Goal: Information Seeking & Learning: Learn about a topic

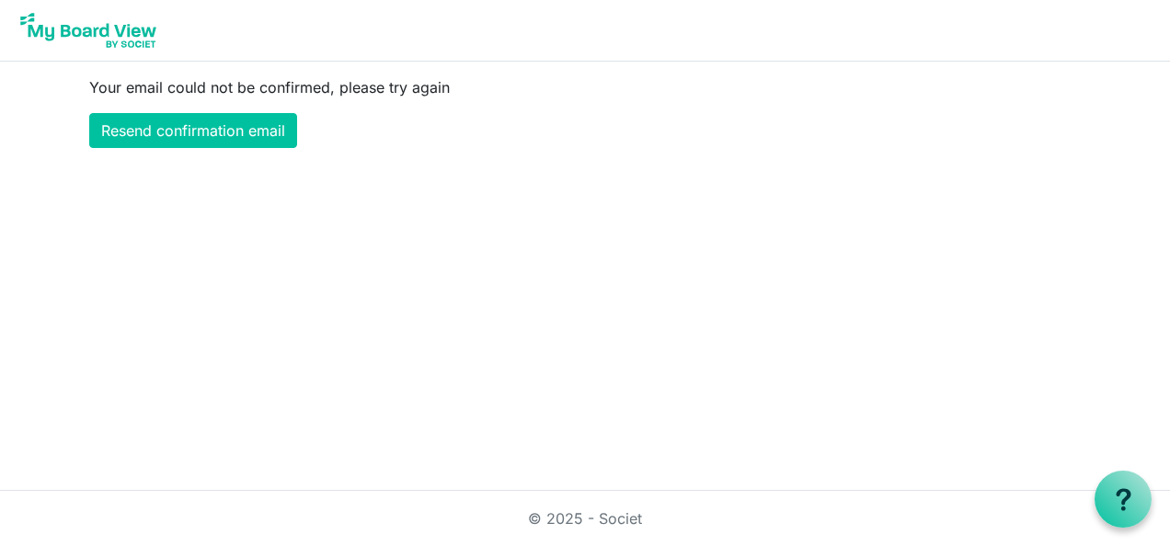
click at [468, 338] on html "Your email could not be confirmed, please try again Resend confirmation email ©…" at bounding box center [585, 273] width 1170 height 546
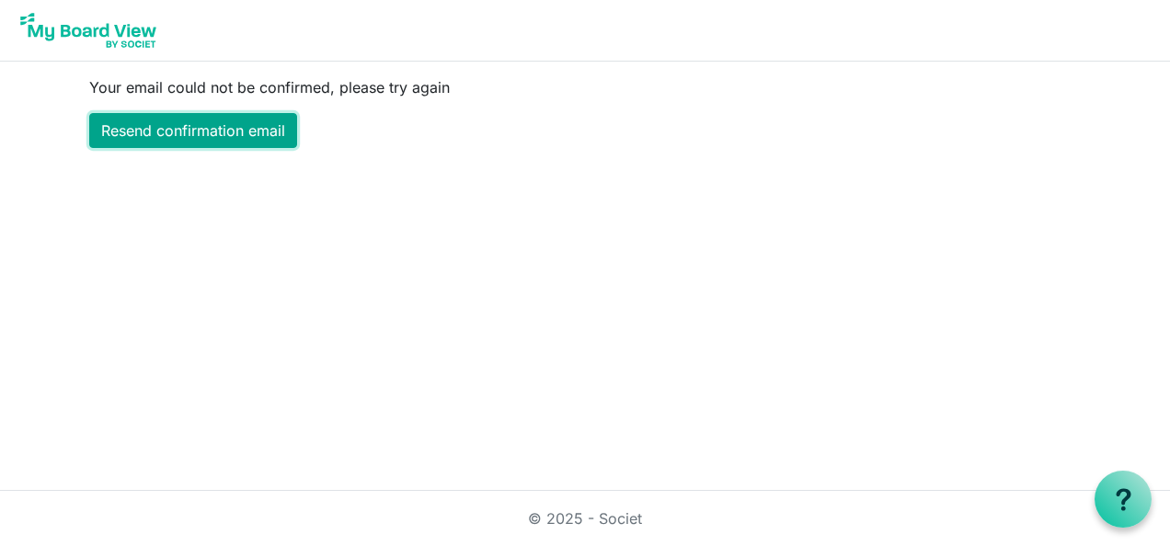
click at [175, 131] on link "Resend confirmation email" at bounding box center [193, 130] width 208 height 35
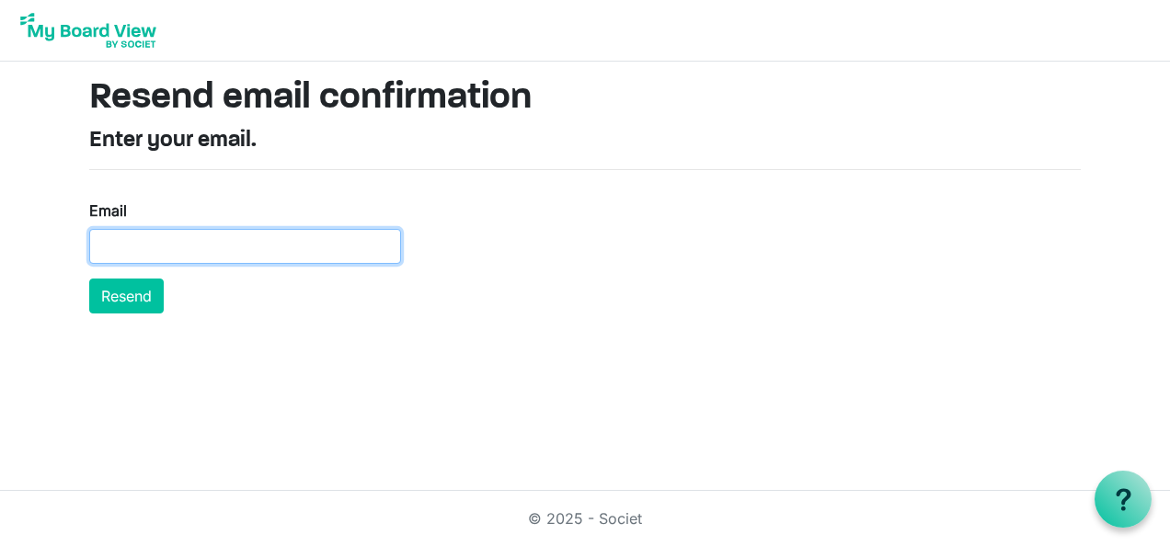
click at [178, 254] on input "Email" at bounding box center [245, 246] width 312 height 35
type input "[PERSON_NAME][EMAIL_ADDRESS][DOMAIN_NAME]"
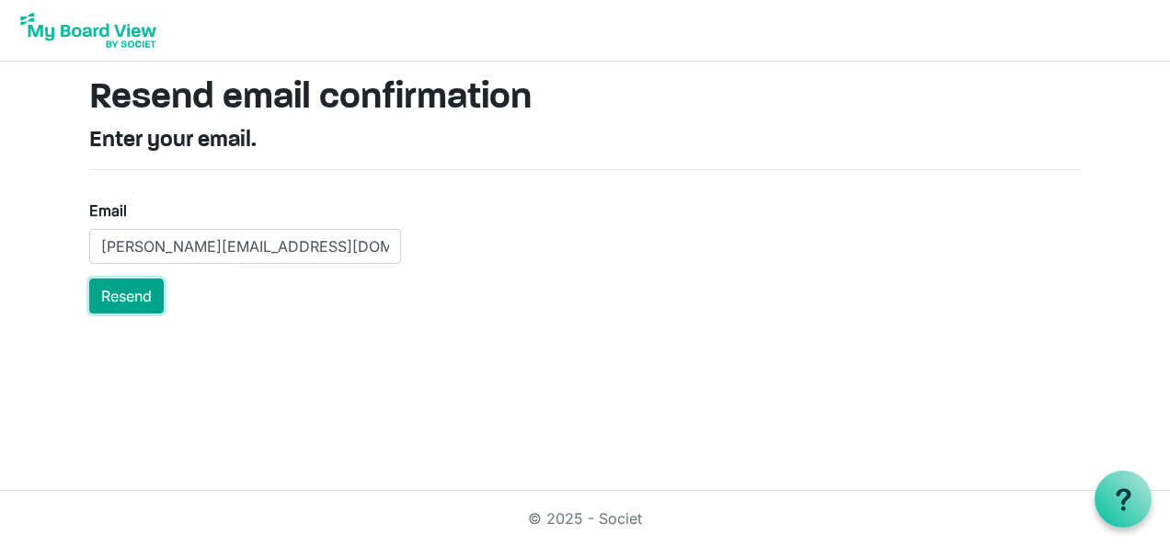
click at [134, 289] on button "Resend" at bounding box center [126, 296] width 74 height 35
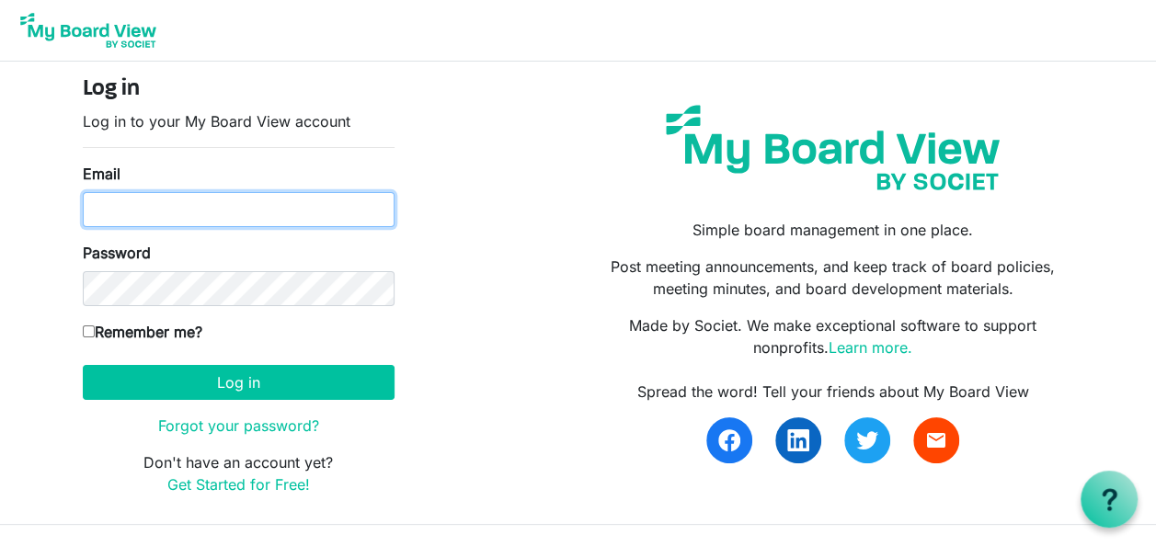
type input "[PERSON_NAME][EMAIL_ADDRESS][DOMAIN_NAME]"
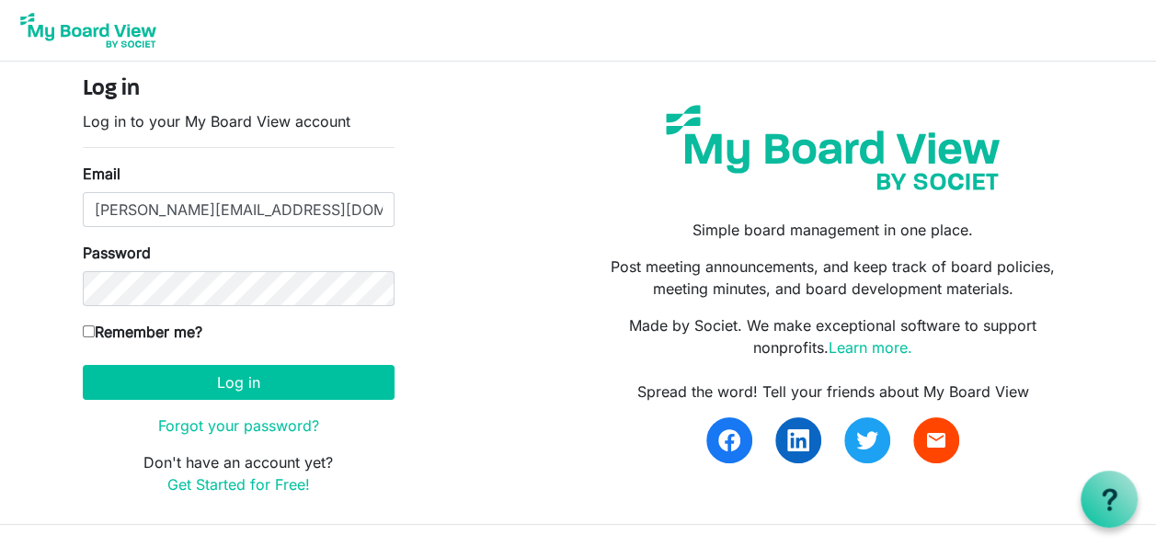
click at [90, 332] on input "Remember me?" at bounding box center [89, 332] width 12 height 12
checkbox input "true"
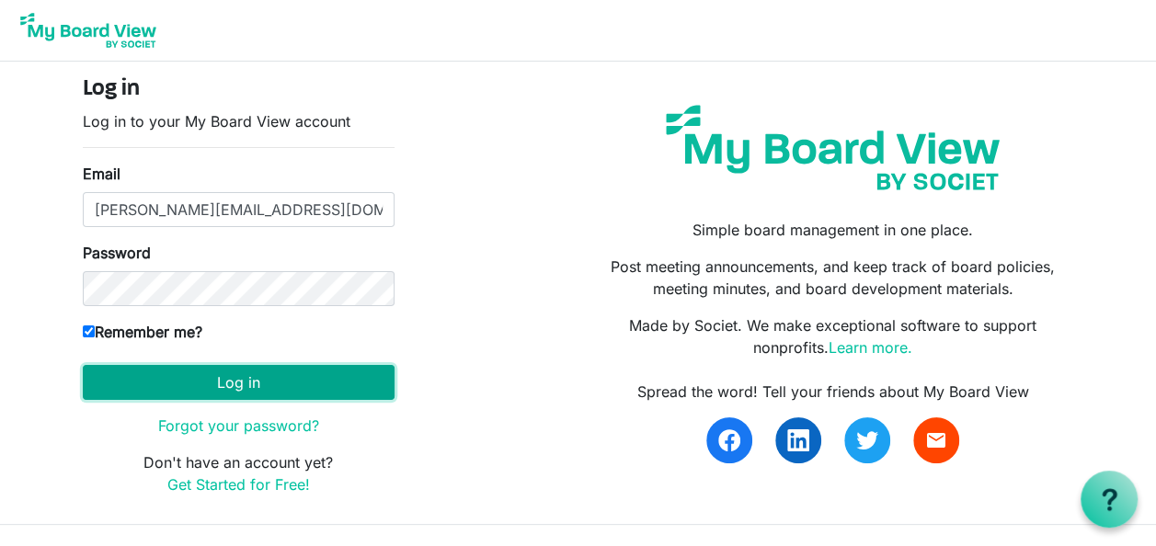
click at [257, 379] on button "Log in" at bounding box center [239, 382] width 312 height 35
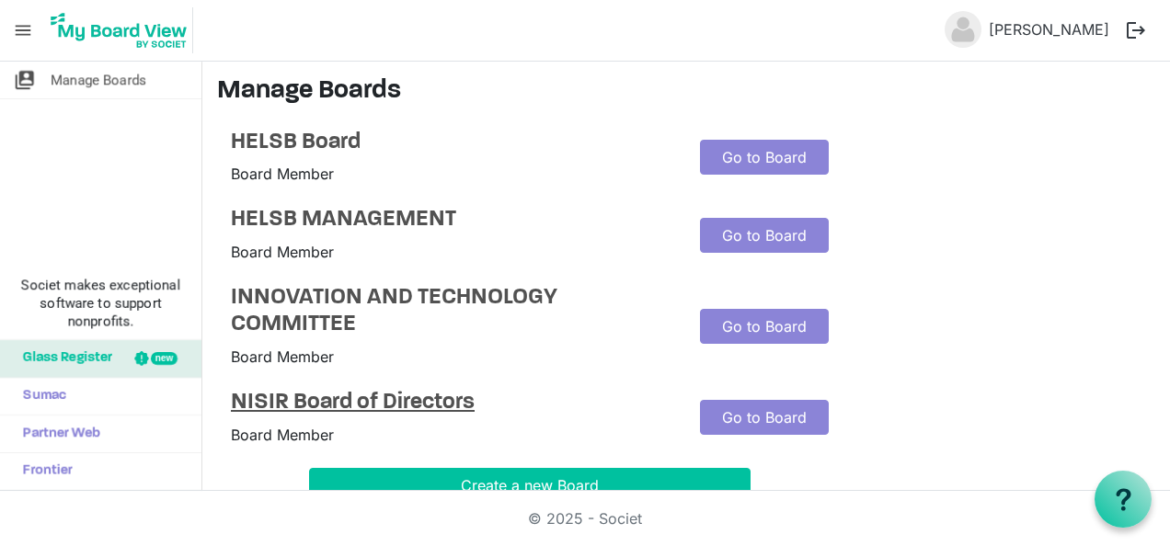
click at [344, 401] on h4 "NISIR Board of Directors" at bounding box center [451, 403] width 441 height 27
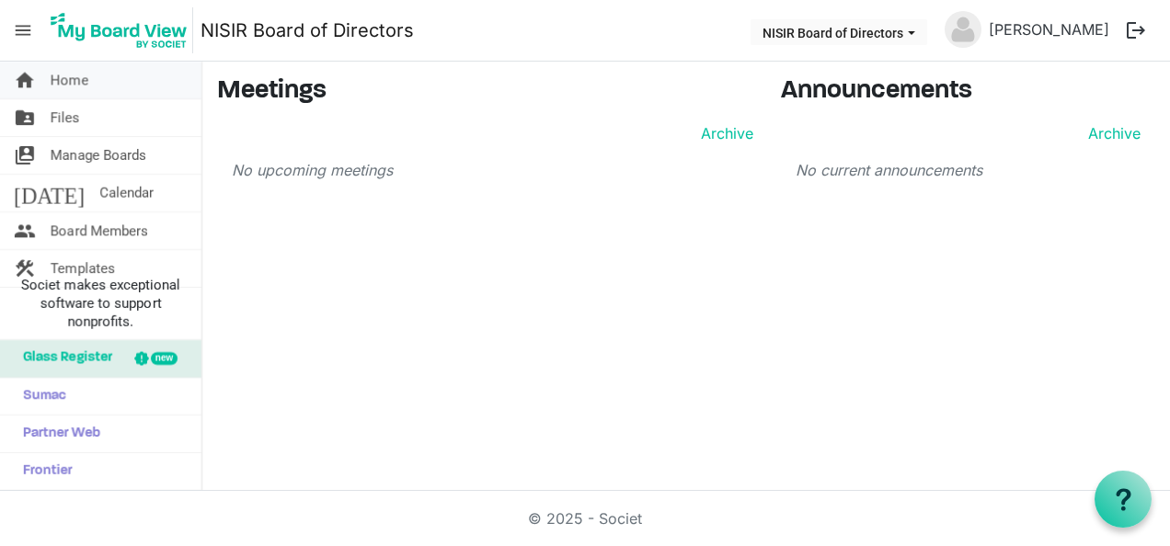
click at [79, 89] on span "Home" at bounding box center [70, 80] width 38 height 37
click at [85, 119] on link "folder_shared Files" at bounding box center [100, 117] width 201 height 37
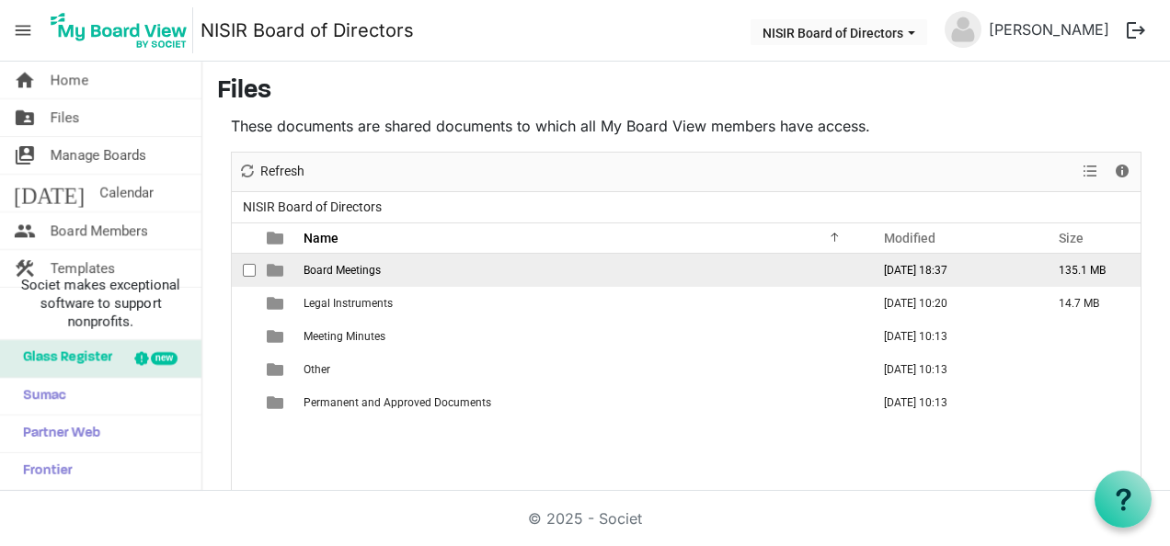
click at [328, 276] on td "Board Meetings" at bounding box center [581, 270] width 566 height 33
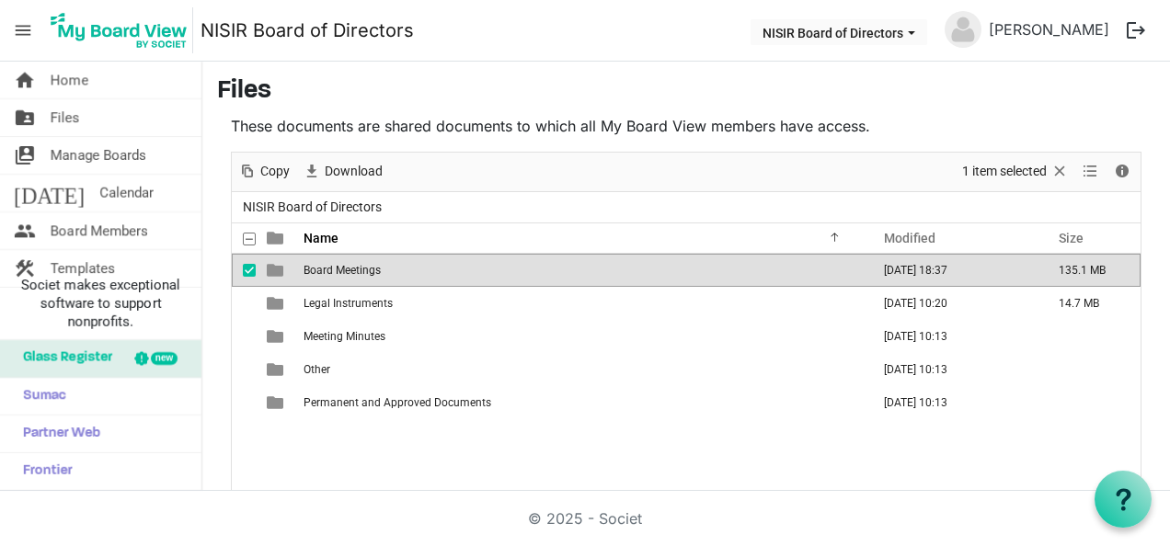
click at [328, 276] on td "Board Meetings" at bounding box center [581, 270] width 566 height 33
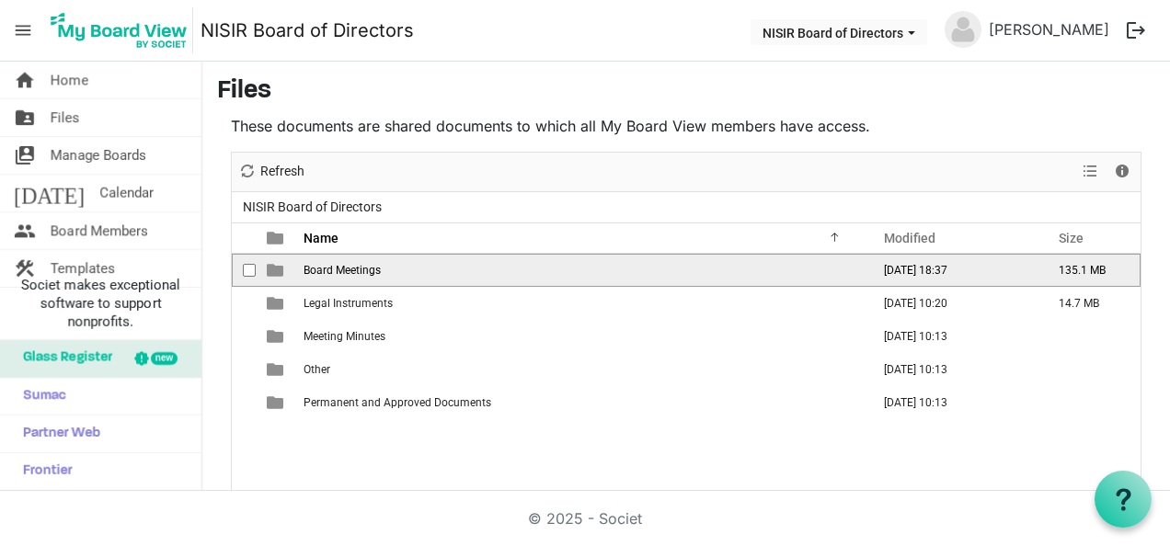
click at [328, 276] on td "Board Meetings" at bounding box center [581, 270] width 566 height 33
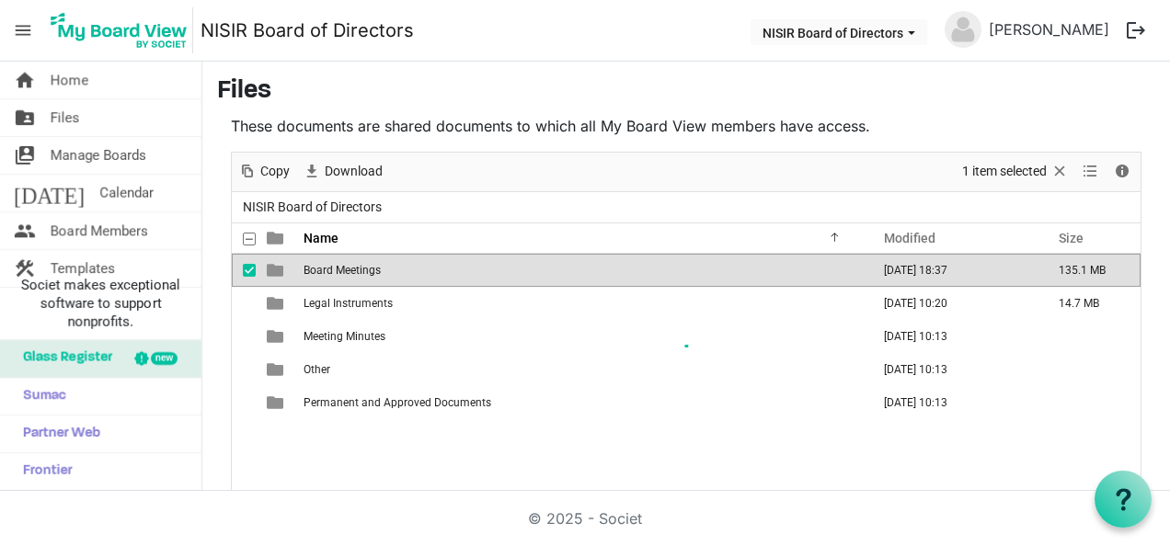
scroll to position [73, 0]
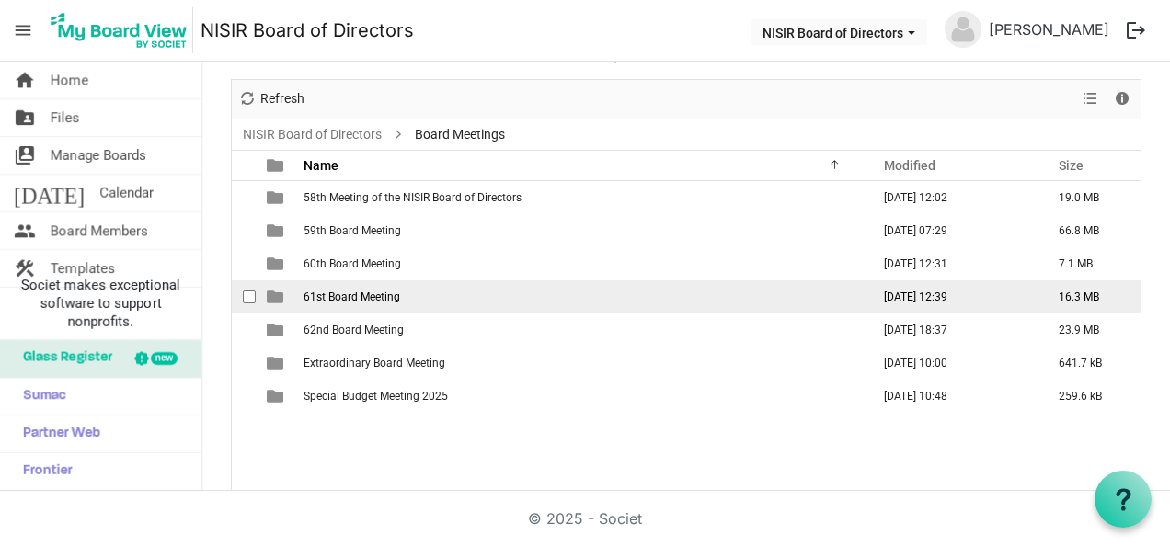
click at [368, 292] on span "61st Board Meeting" at bounding box center [351, 297] width 97 height 13
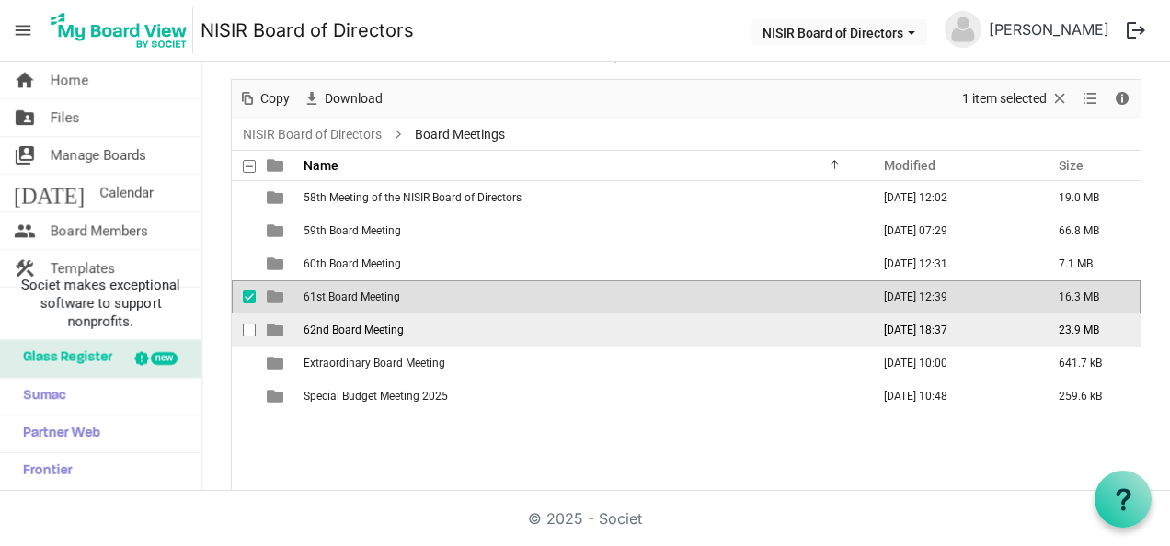
click at [362, 326] on span "62nd Board Meeting" at bounding box center [353, 330] width 100 height 13
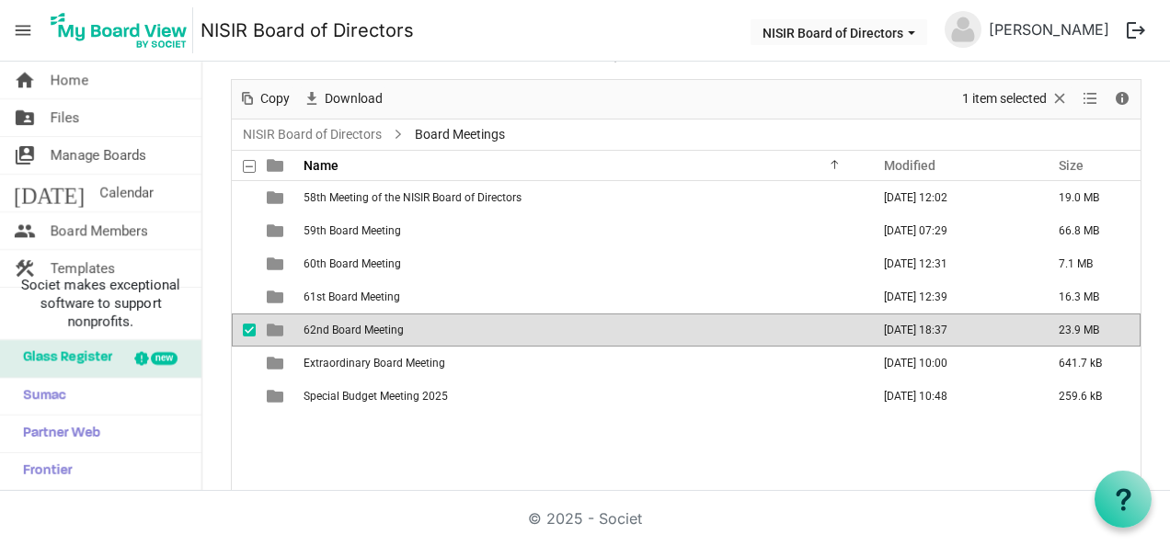
click at [362, 326] on span "62nd Board Meeting" at bounding box center [353, 330] width 100 height 13
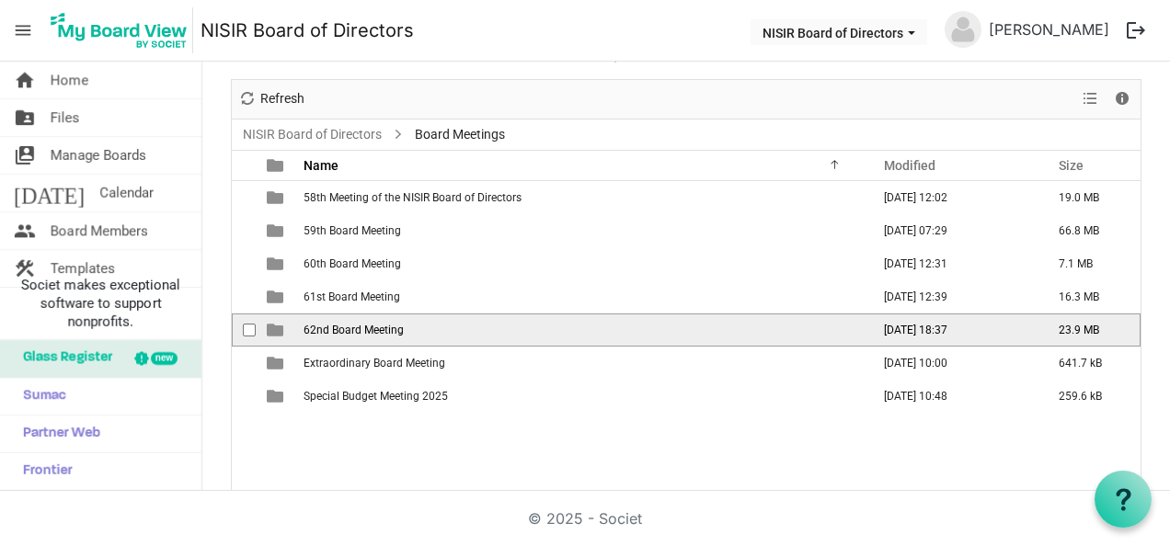
click at [362, 326] on span "62nd Board Meeting" at bounding box center [353, 330] width 100 height 13
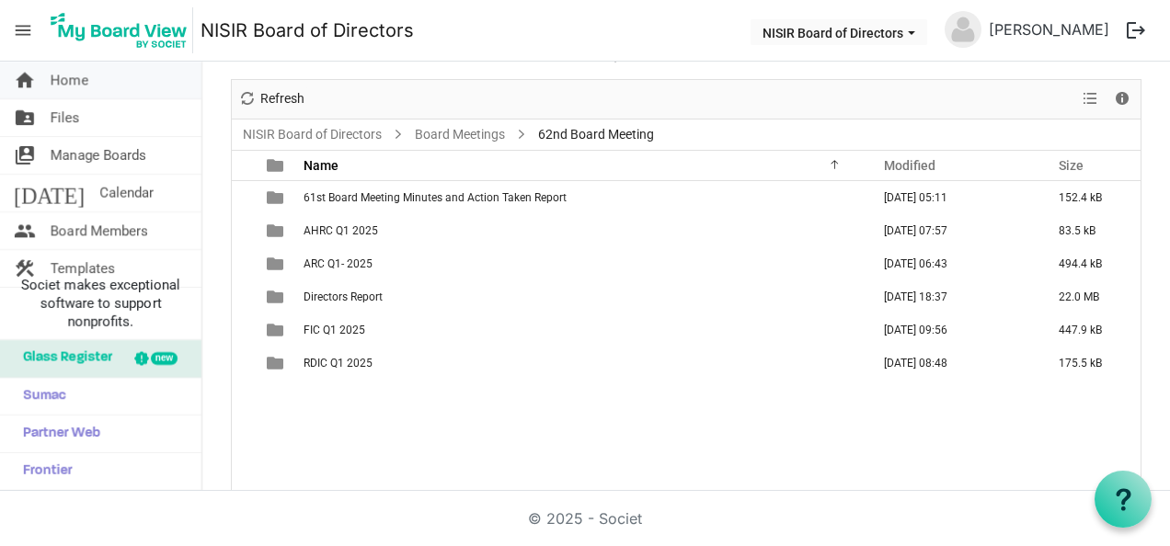
click at [64, 86] on span "Home" at bounding box center [70, 80] width 38 height 37
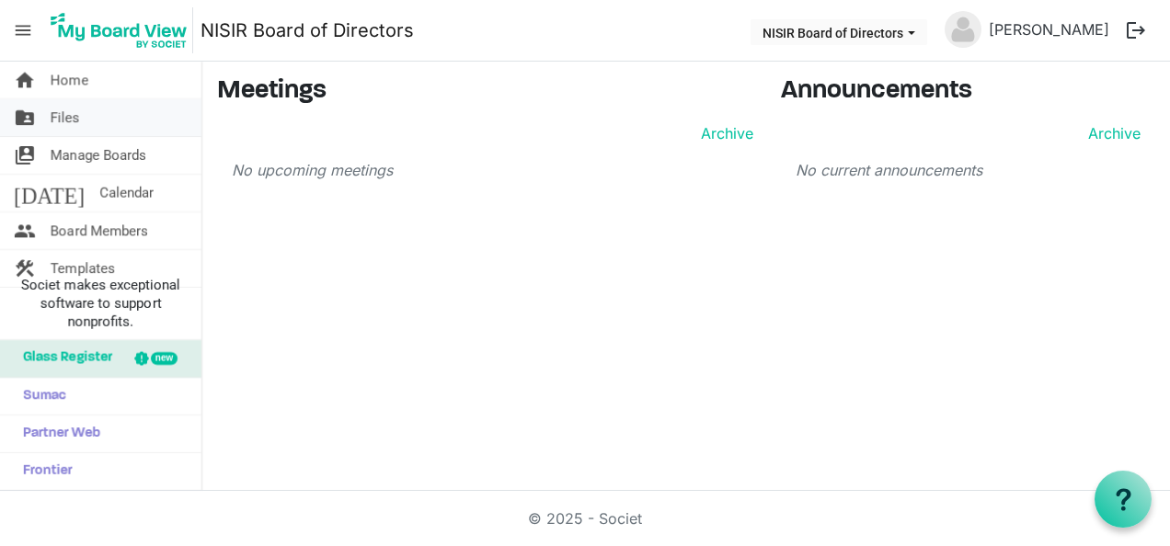
click at [66, 110] on span "Files" at bounding box center [65, 117] width 29 height 37
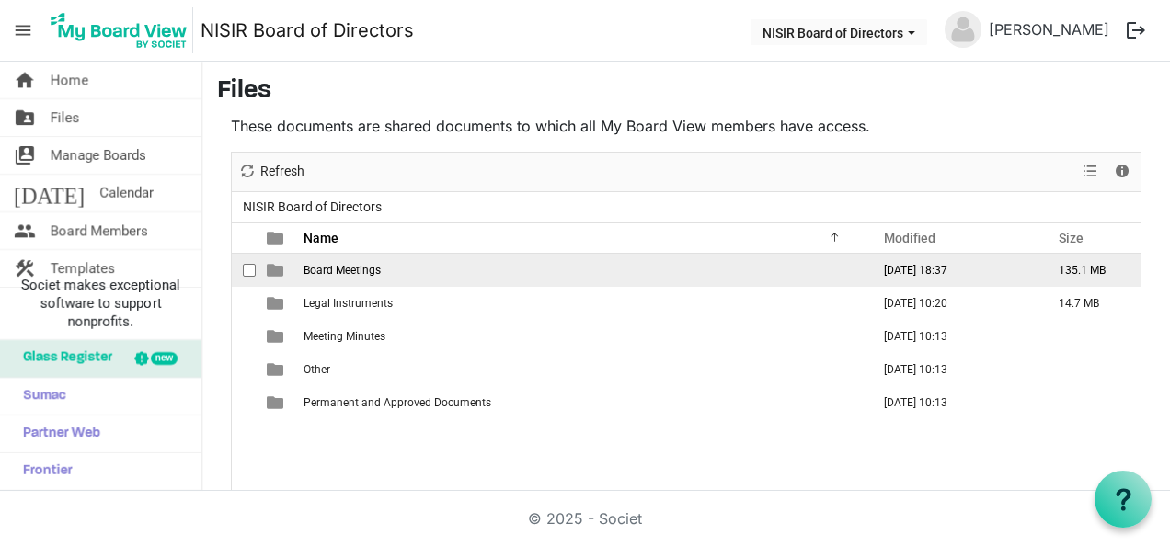
click at [345, 272] on span "Board Meetings" at bounding box center [341, 270] width 77 height 13
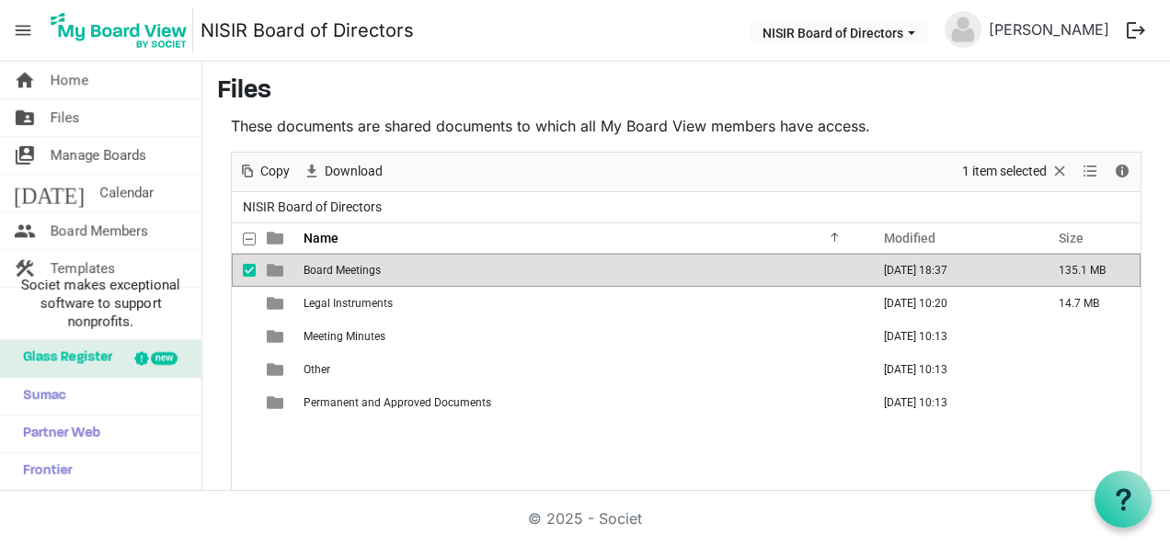
click at [345, 272] on span "Board Meetings" at bounding box center [341, 270] width 77 height 13
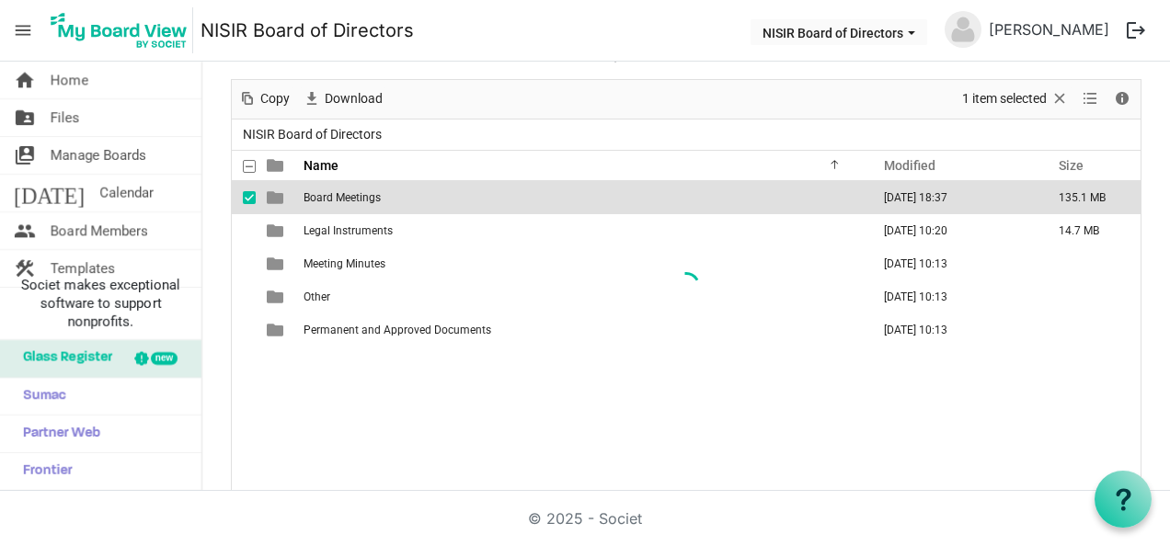
click at [345, 272] on div "New folder Upload Cut Copy Paste Delete Download Rename Sort by Refresh 1 item …" at bounding box center [686, 286] width 910 height 414
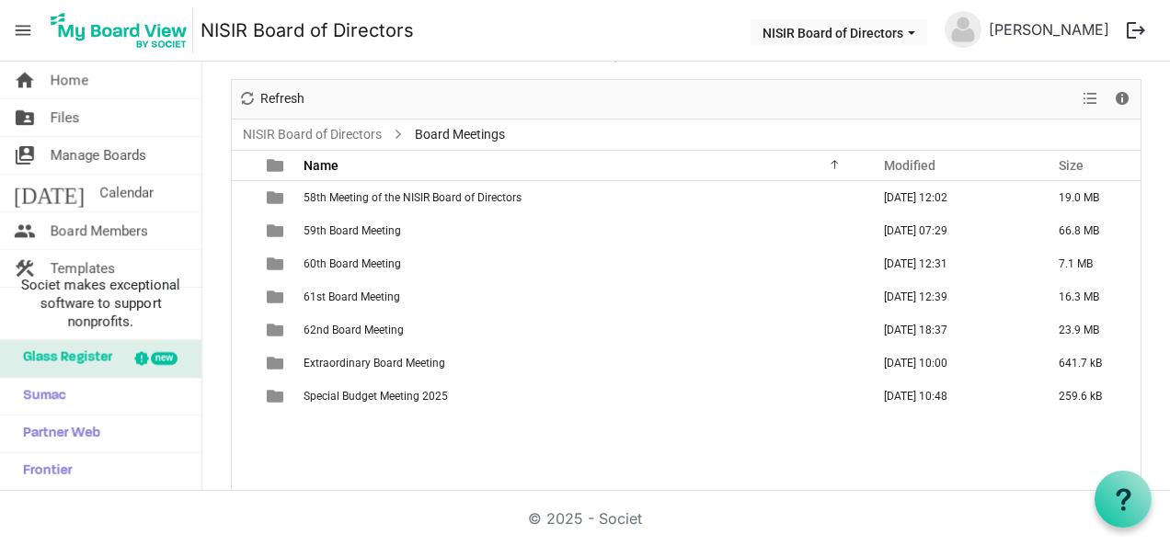
click at [345, 272] on td "60th Board Meeting" at bounding box center [581, 263] width 566 height 33
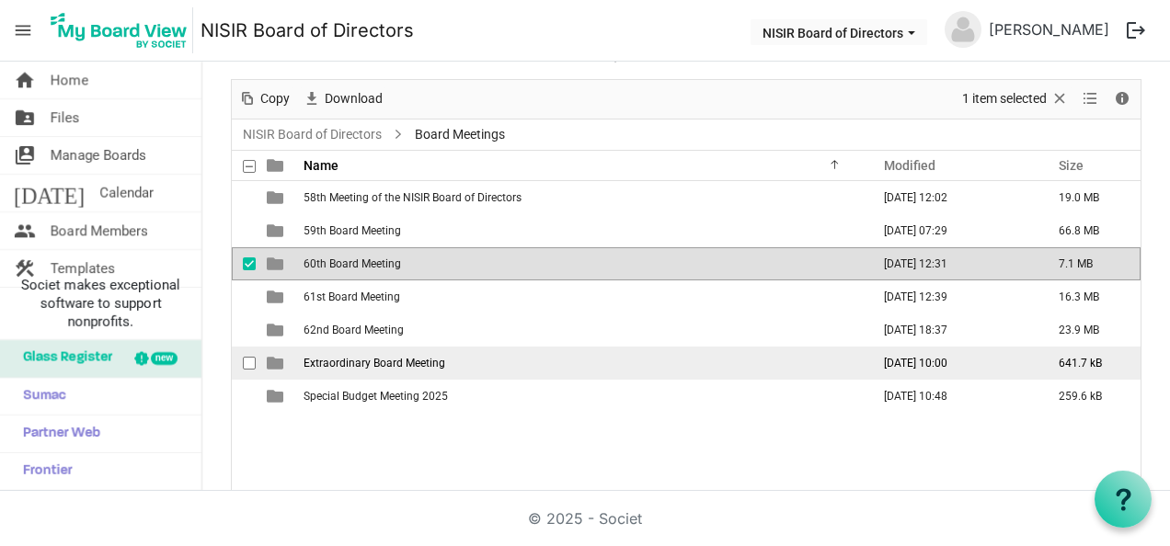
click at [415, 371] on td "Extraordinary Board Meeting" at bounding box center [581, 363] width 566 height 33
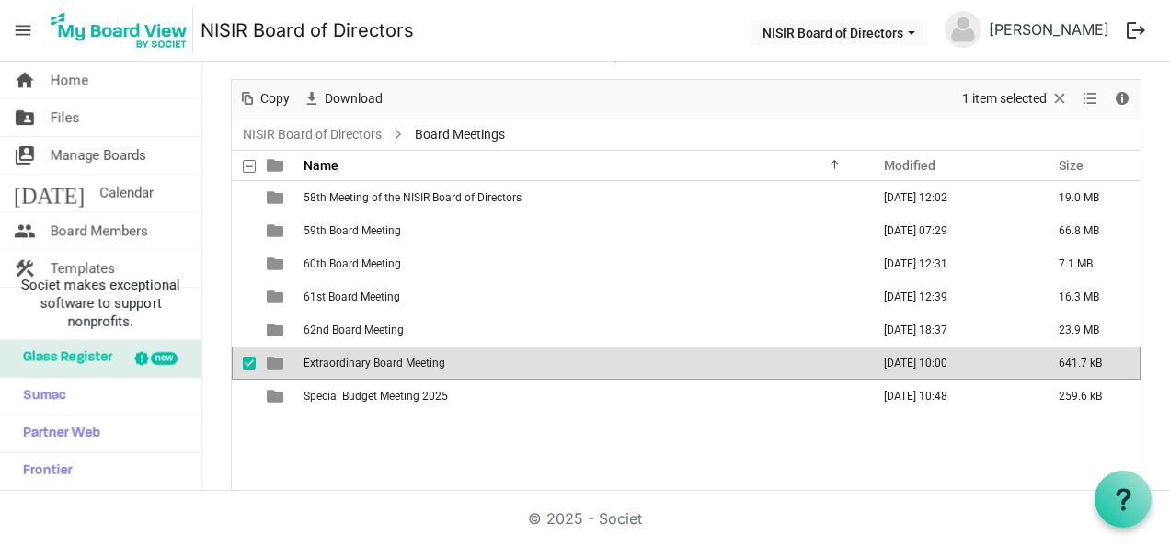
click at [415, 371] on td "Extraordinary Board Meeting" at bounding box center [581, 363] width 566 height 33
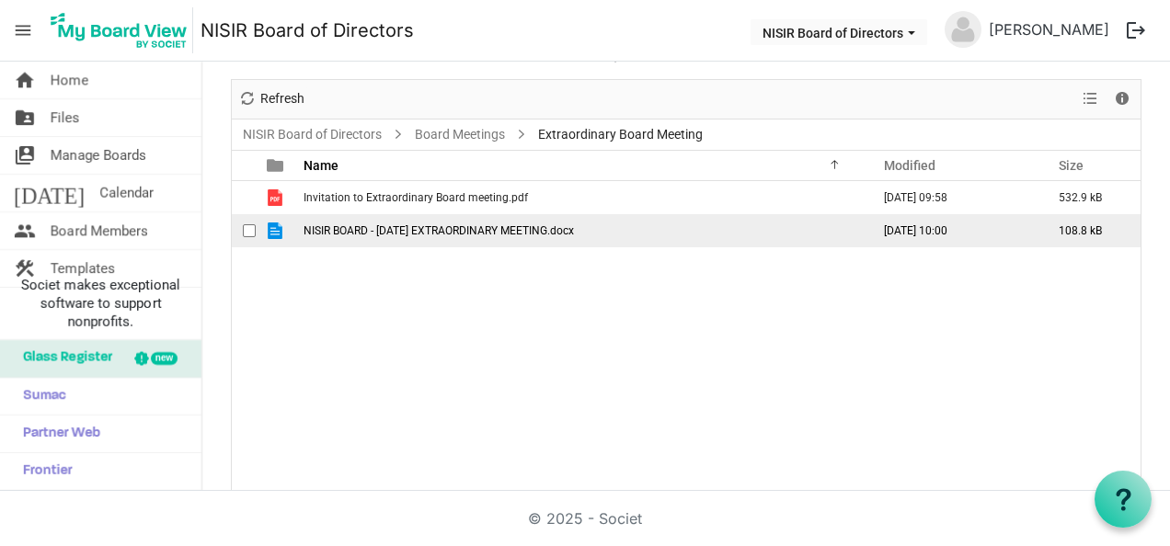
click at [417, 224] on span "NISIR BOARD - JUNE 2024 EXTRAORDINARY MEETING.docx" at bounding box center [438, 230] width 270 height 13
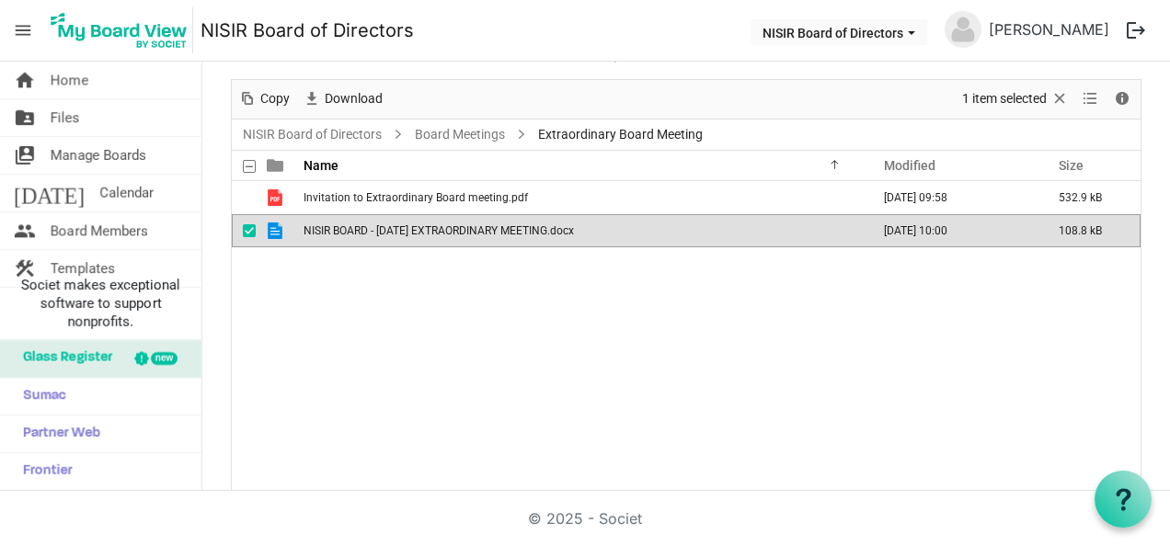
click at [417, 224] on span "NISIR BOARD - JUNE 2024 EXTRAORDINARY MEETING.docx" at bounding box center [438, 230] width 270 height 13
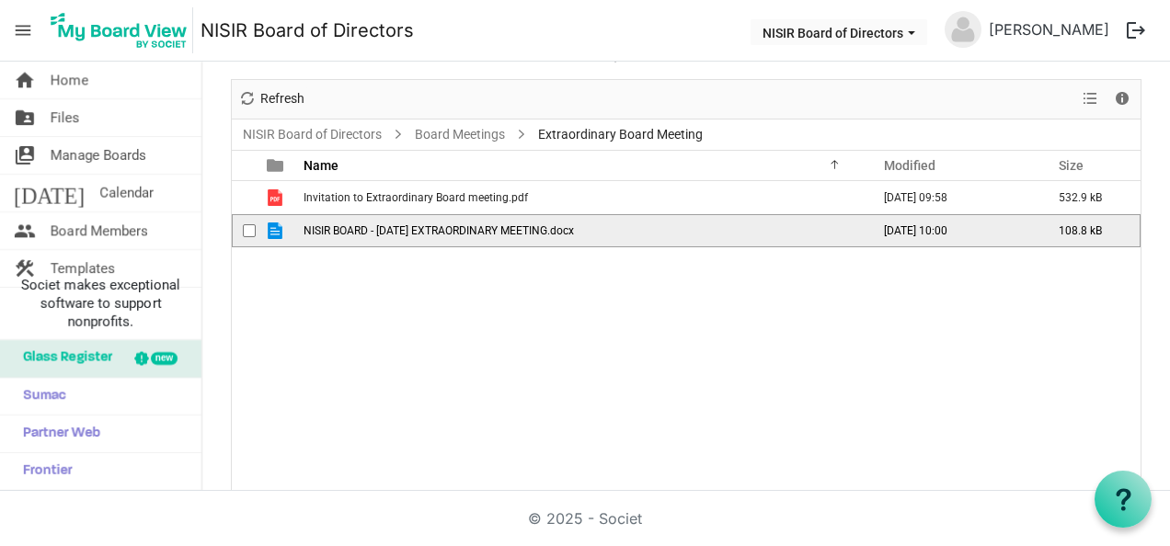
click at [417, 224] on span "NISIR BOARD - JUNE 2024 EXTRAORDINARY MEETING.docx" at bounding box center [438, 230] width 270 height 13
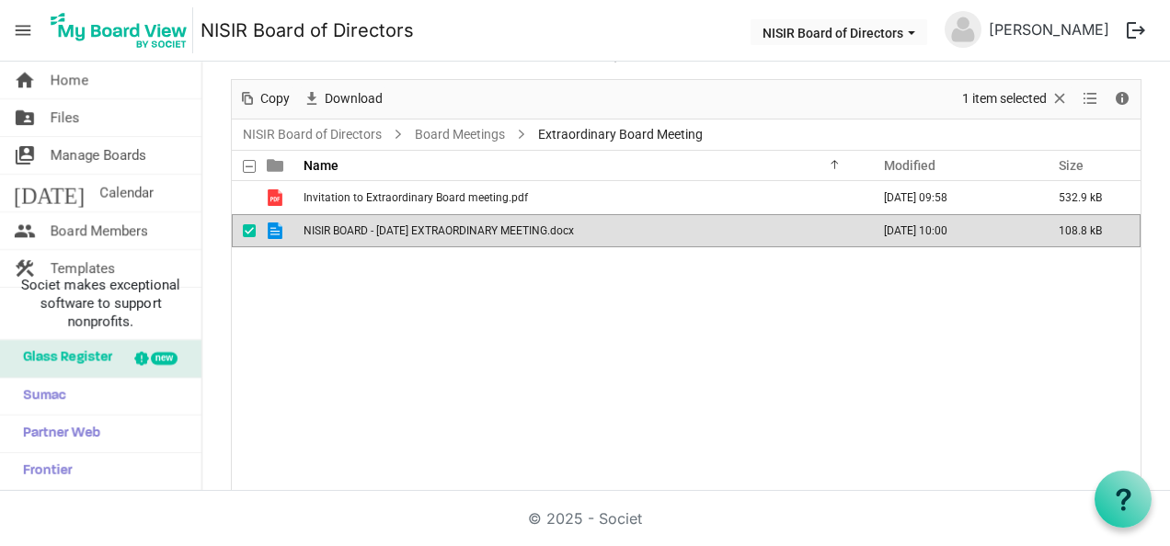
click at [417, 224] on span "NISIR BOARD - JUNE 2024 EXTRAORDINARY MEETING.docx" at bounding box center [438, 230] width 270 height 13
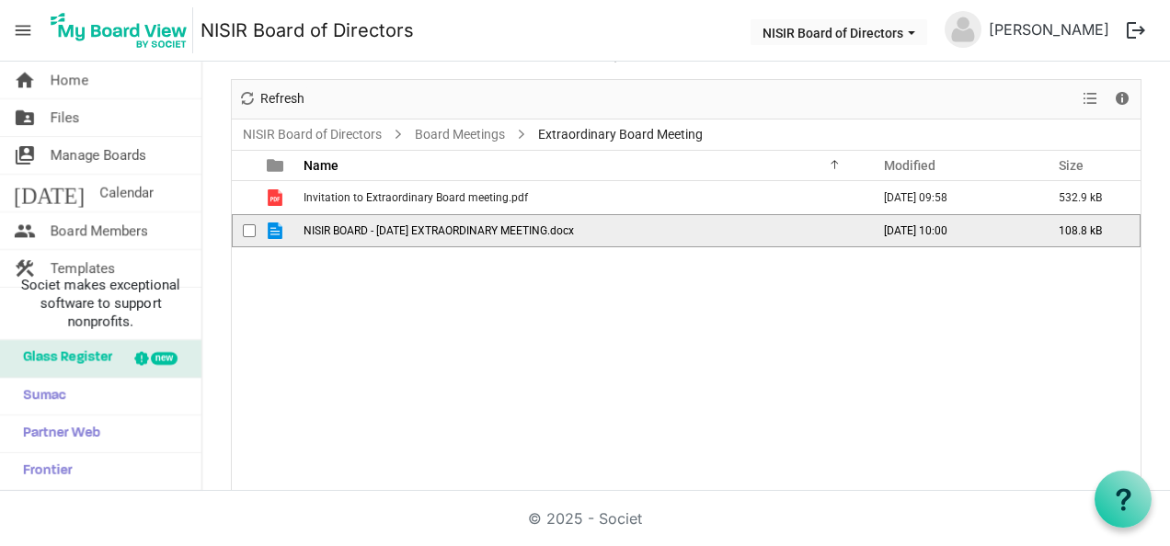
click at [417, 224] on span "NISIR BOARD - JUNE 2024 EXTRAORDINARY MEETING.docx" at bounding box center [438, 230] width 270 height 13
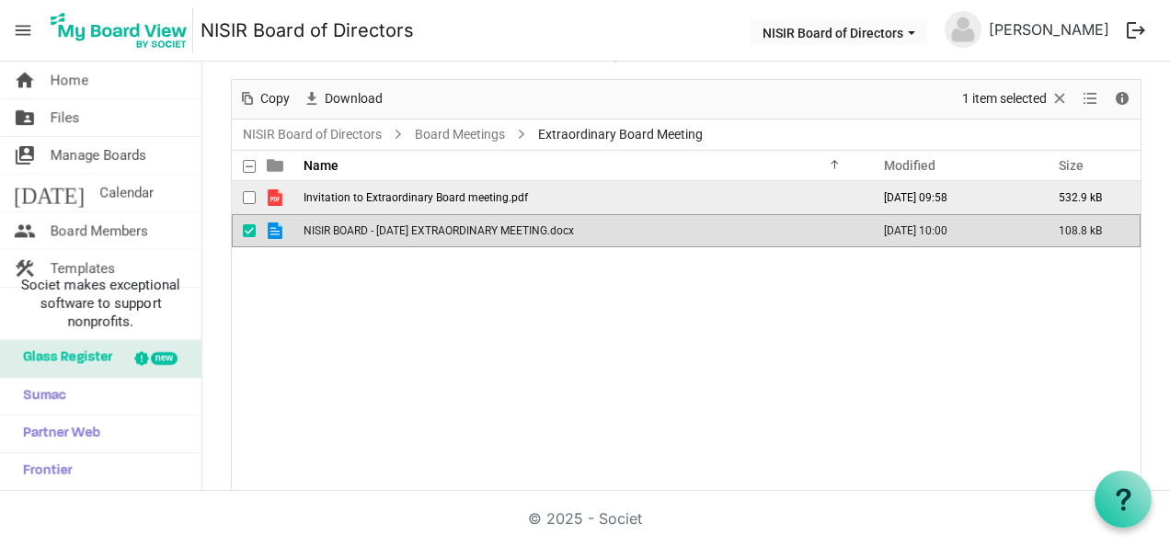
click at [474, 195] on span "Invitation to Extraordinary Board meeting.pdf" at bounding box center [415, 197] width 224 height 13
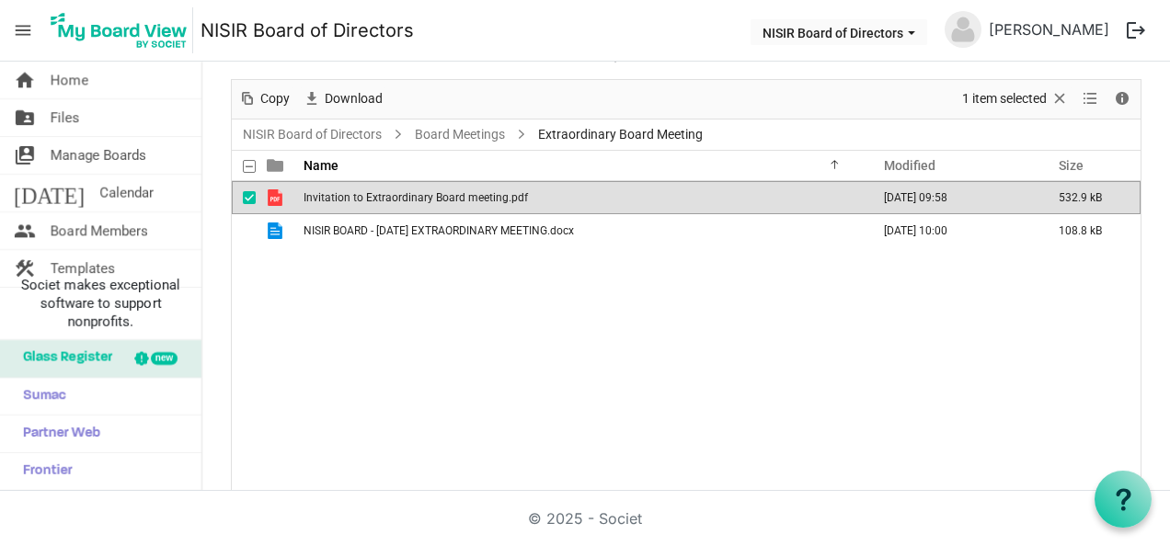
click at [474, 195] on span "Invitation to Extraordinary Board meeting.pdf" at bounding box center [415, 197] width 224 height 13
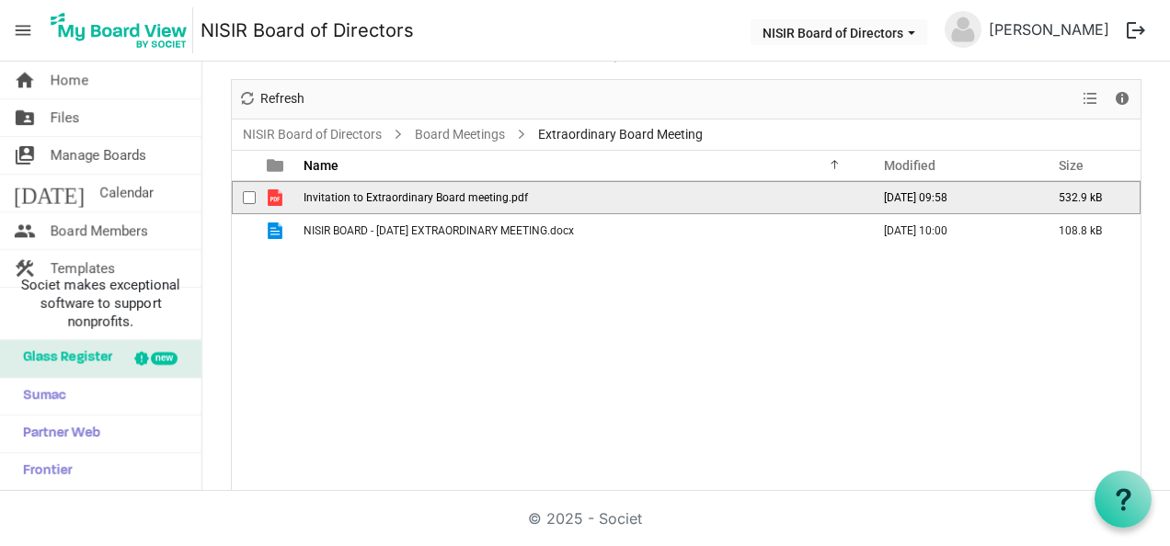
click at [474, 195] on span "Invitation to Extraordinary Board meeting.pdf" at bounding box center [415, 197] width 224 height 13
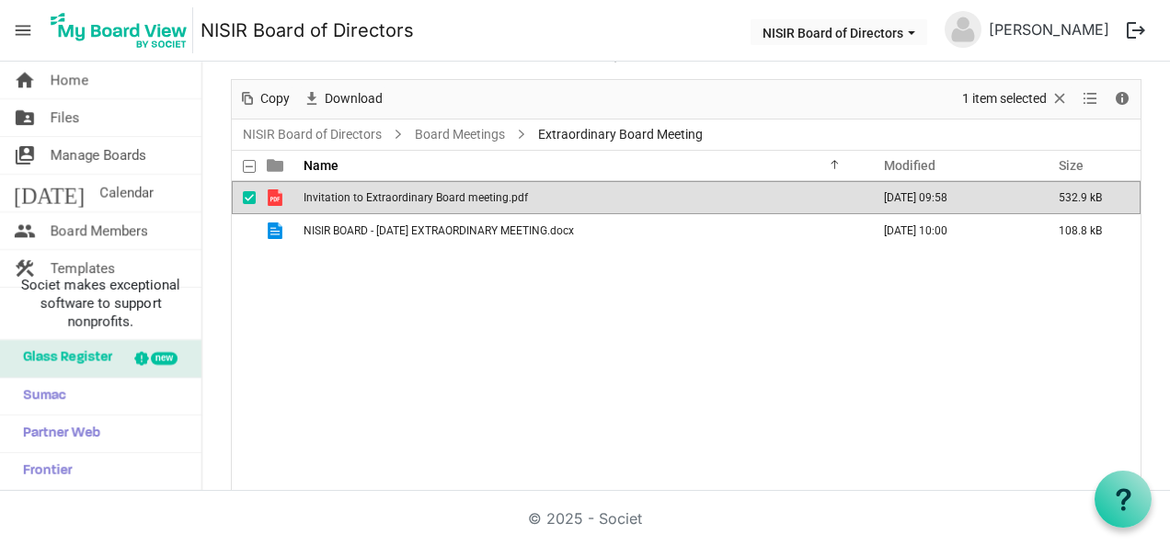
click at [474, 195] on span "Invitation to Extraordinary Board meeting.pdf" at bounding box center [415, 197] width 224 height 13
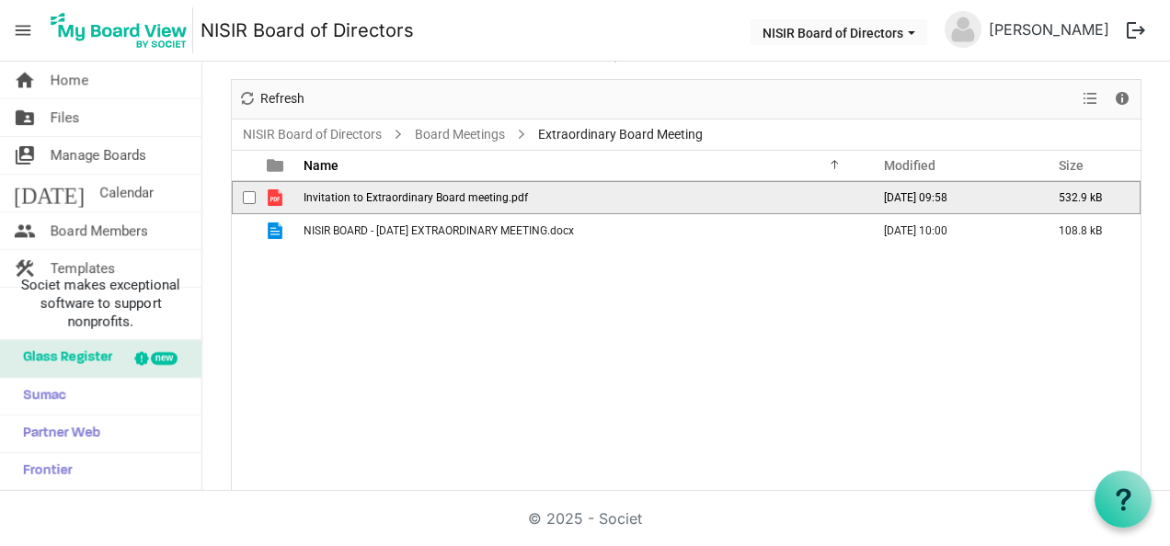
click at [474, 195] on span "Invitation to Extraordinary Board meeting.pdf" at bounding box center [415, 197] width 224 height 13
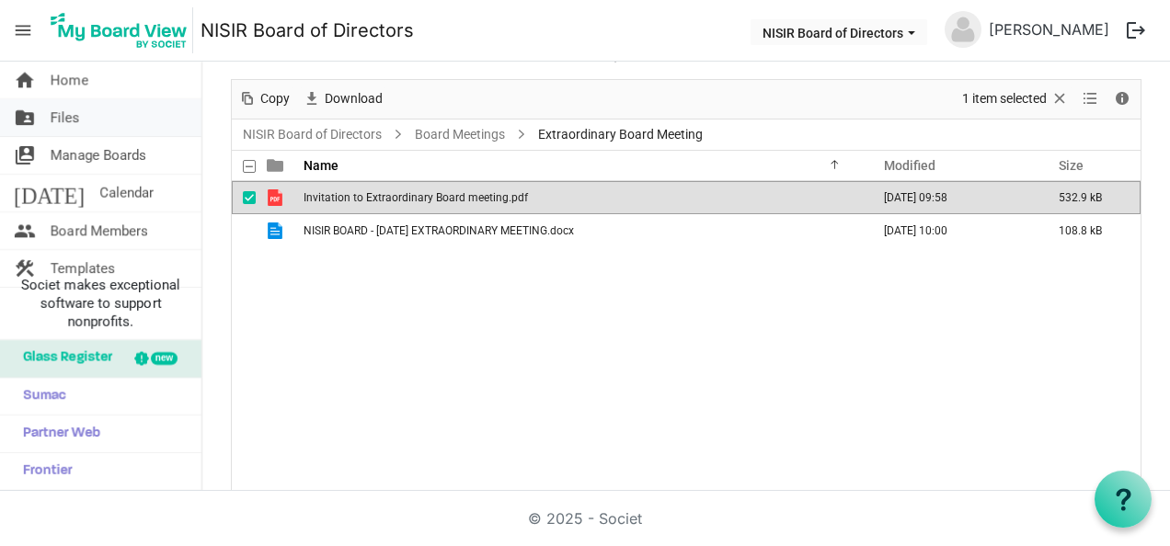
click at [75, 111] on span "Files" at bounding box center [65, 117] width 29 height 37
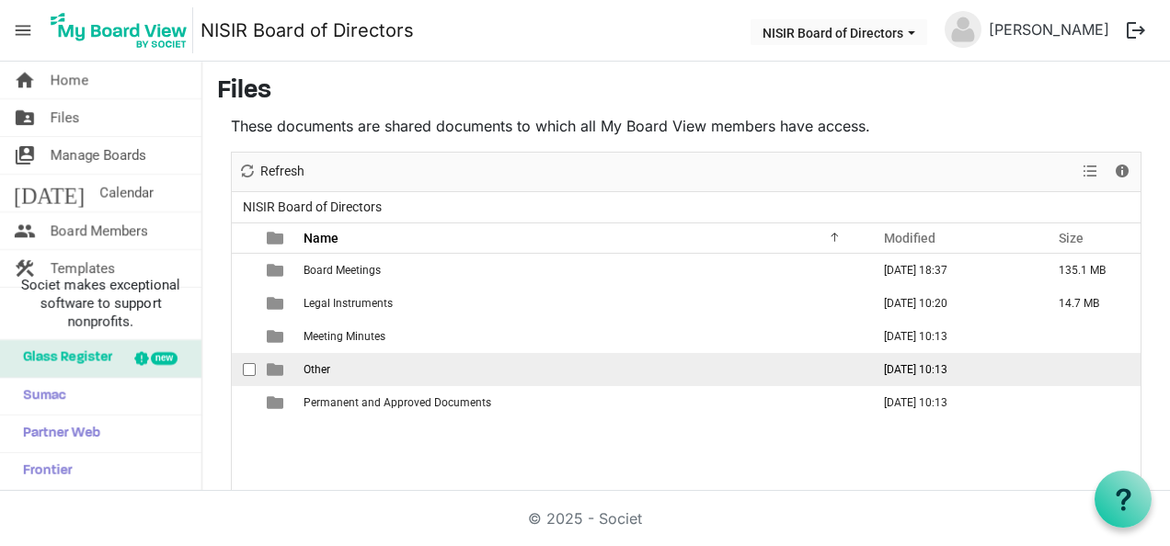
click at [344, 358] on td "Other" at bounding box center [581, 369] width 566 height 33
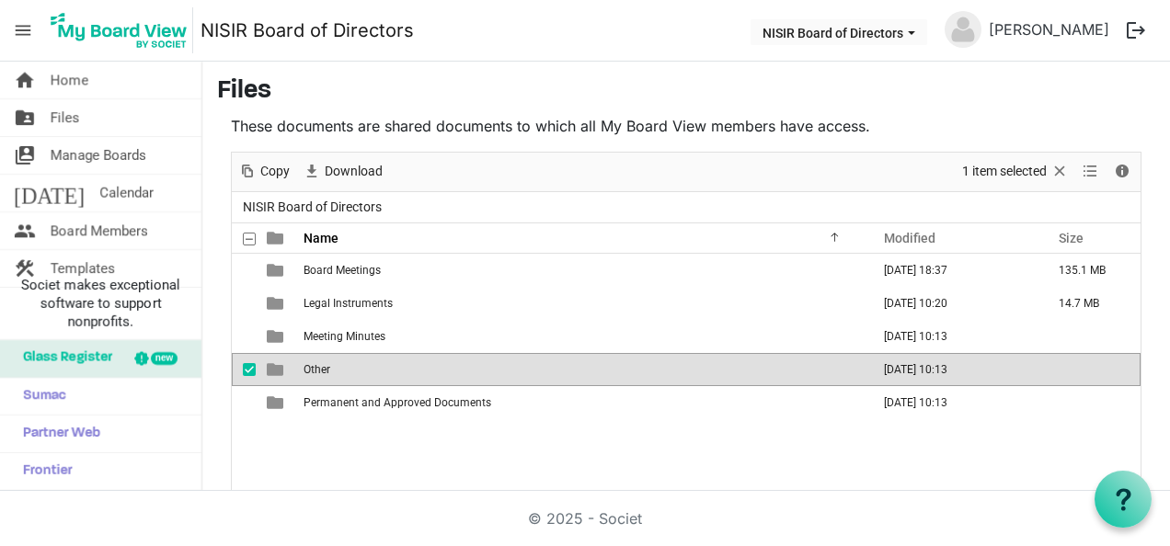
click at [344, 358] on td "Other" at bounding box center [581, 369] width 566 height 33
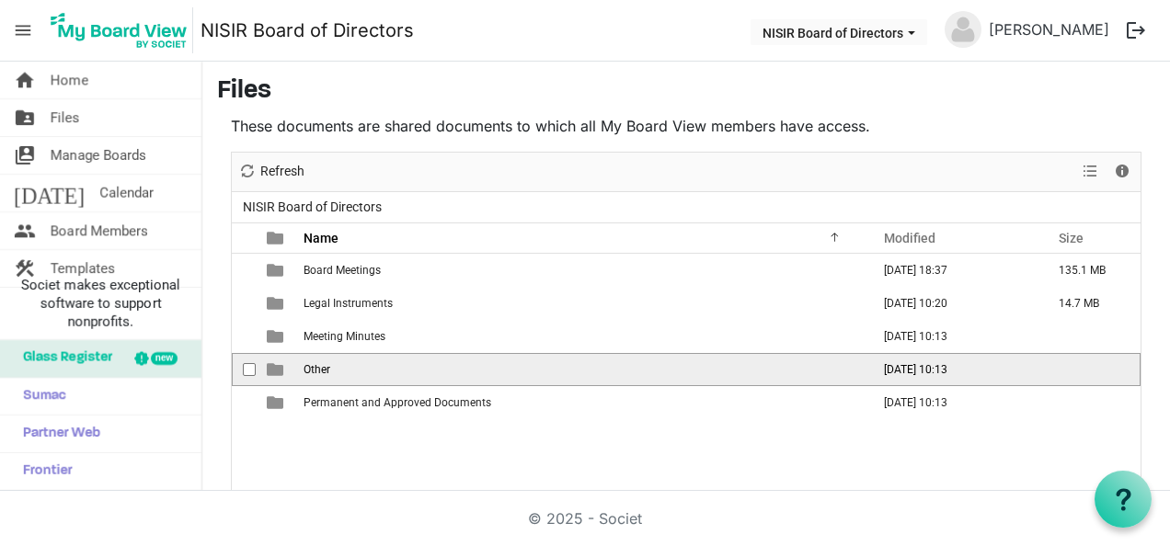
click at [344, 358] on td "Other" at bounding box center [581, 369] width 566 height 33
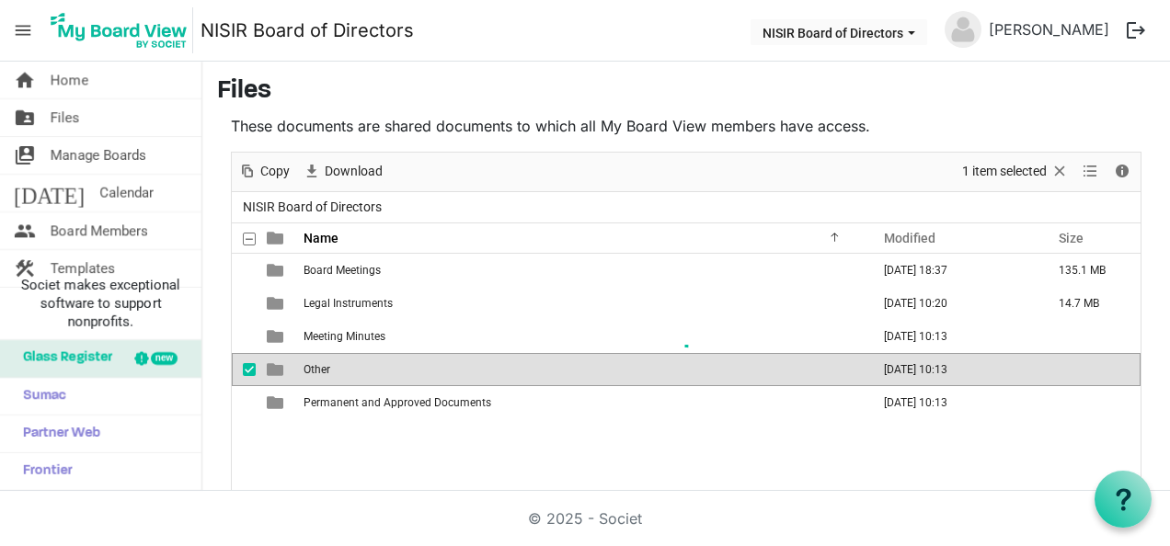
scroll to position [73, 0]
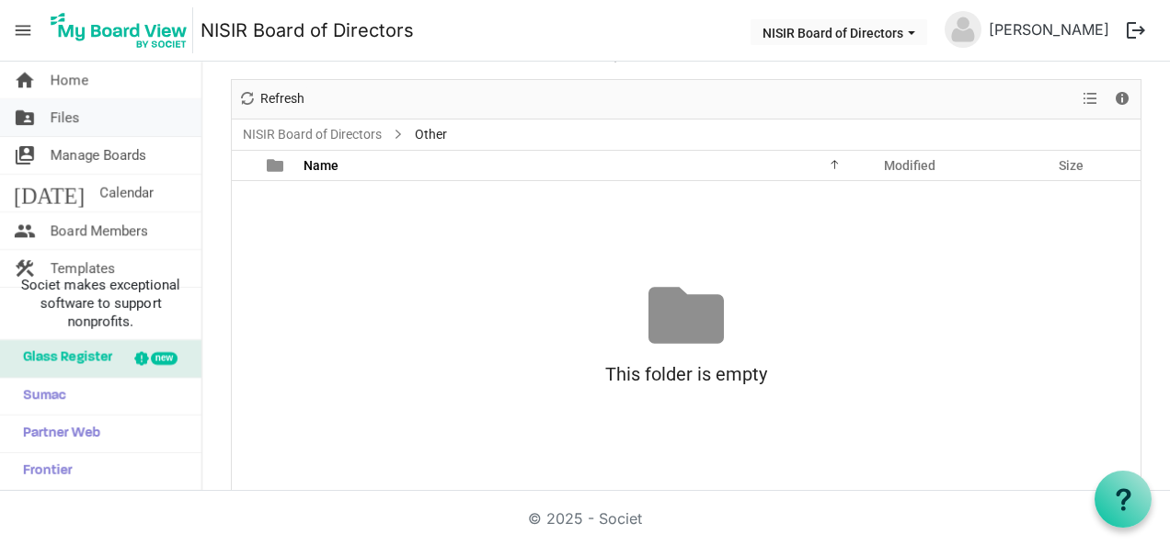
click at [68, 112] on span "Files" at bounding box center [65, 117] width 29 height 37
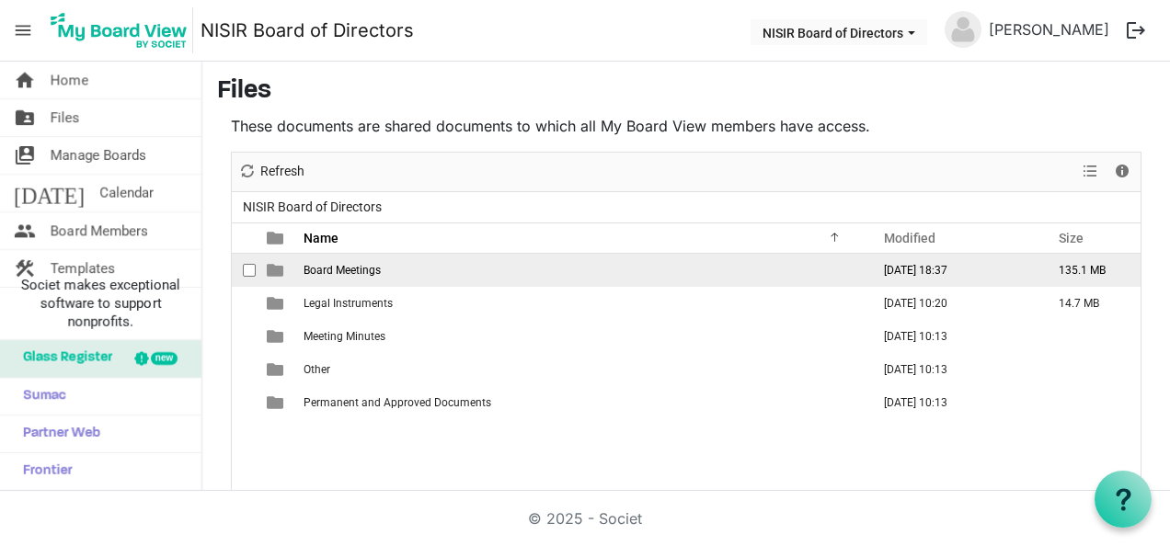
click at [329, 264] on span "Board Meetings" at bounding box center [341, 270] width 77 height 13
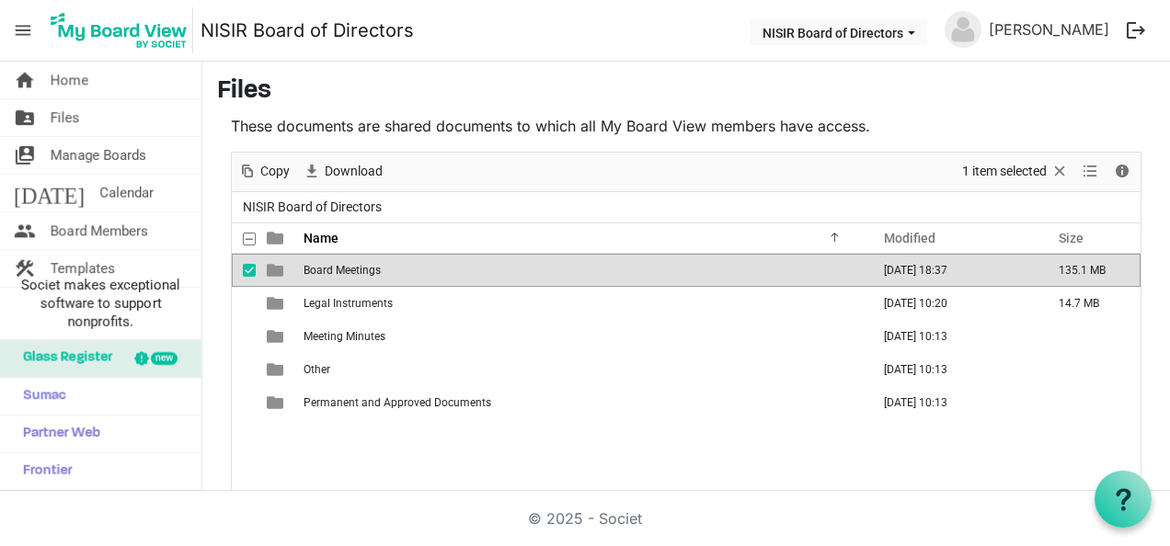
click at [329, 264] on span "Board Meetings" at bounding box center [341, 270] width 77 height 13
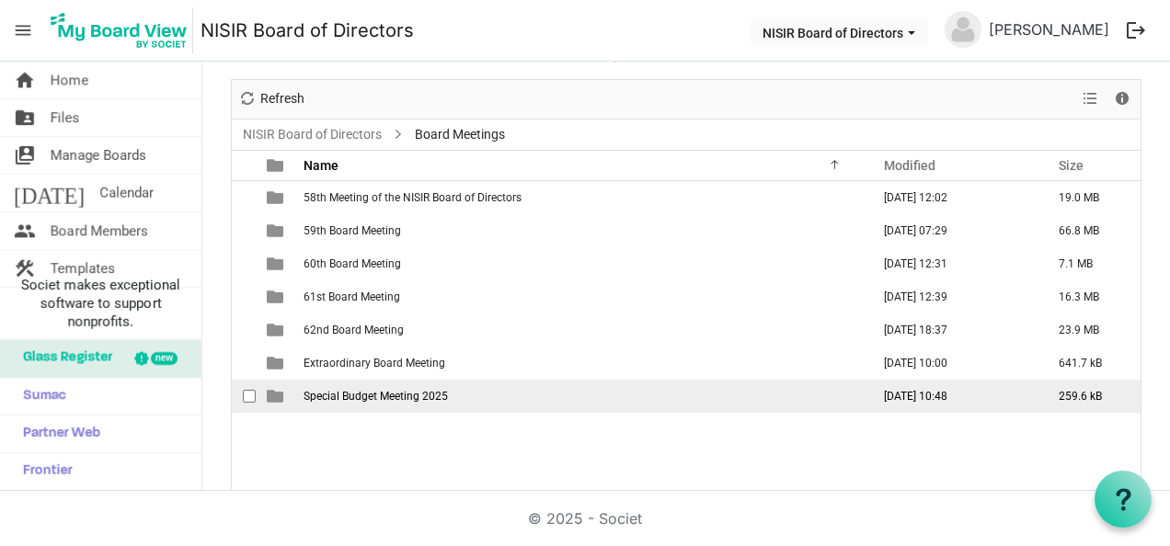
click at [384, 395] on span "Special Budget Meeting 2025" at bounding box center [375, 396] width 144 height 13
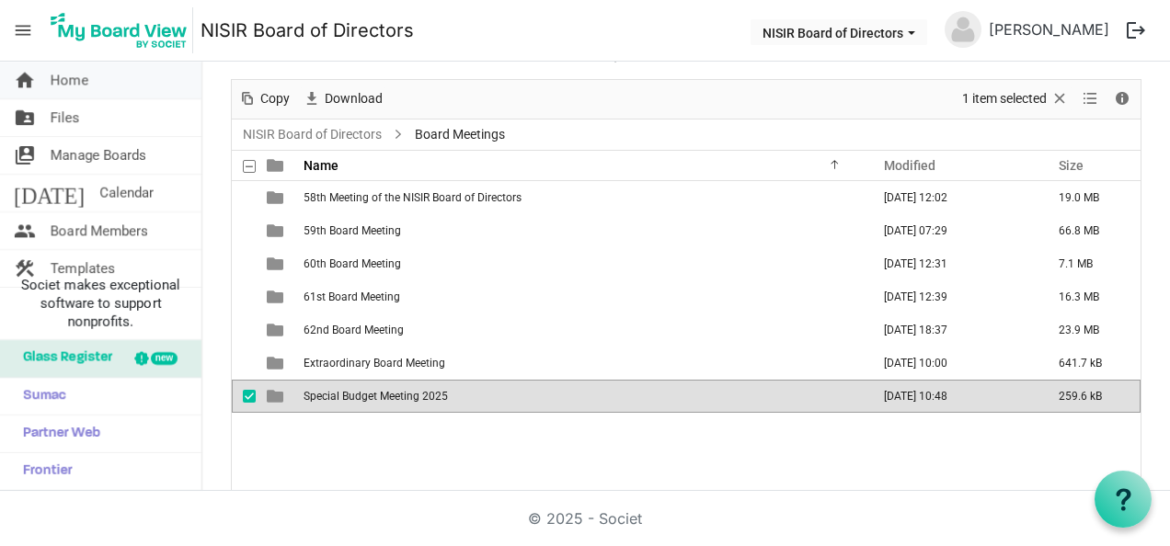
click at [94, 79] on link "home Home" at bounding box center [100, 80] width 201 height 37
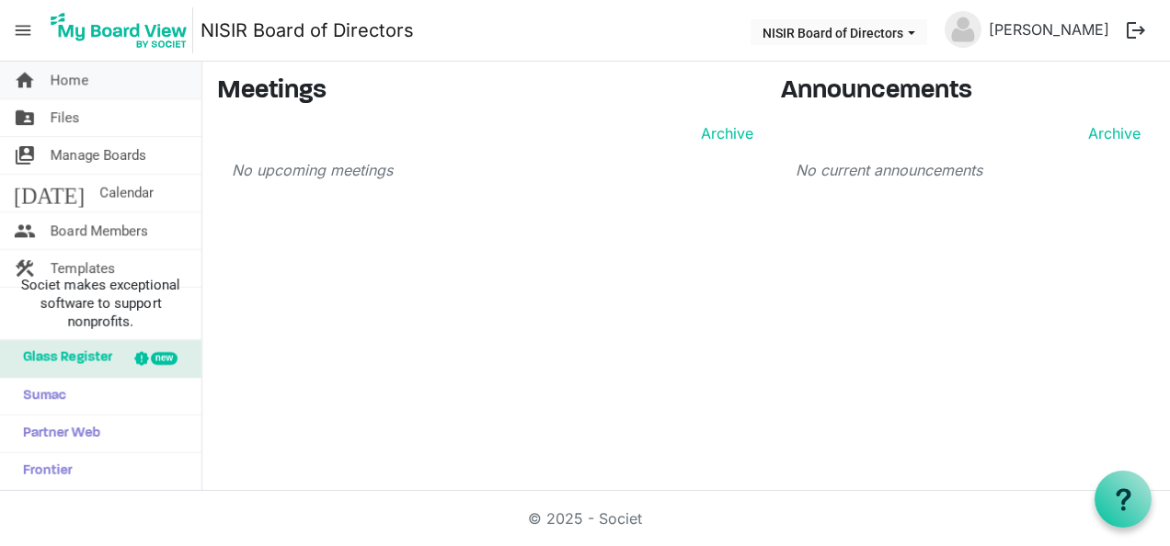
click at [65, 75] on span "Home" at bounding box center [70, 80] width 38 height 37
click at [30, 25] on span "menu" at bounding box center [23, 30] width 35 height 35
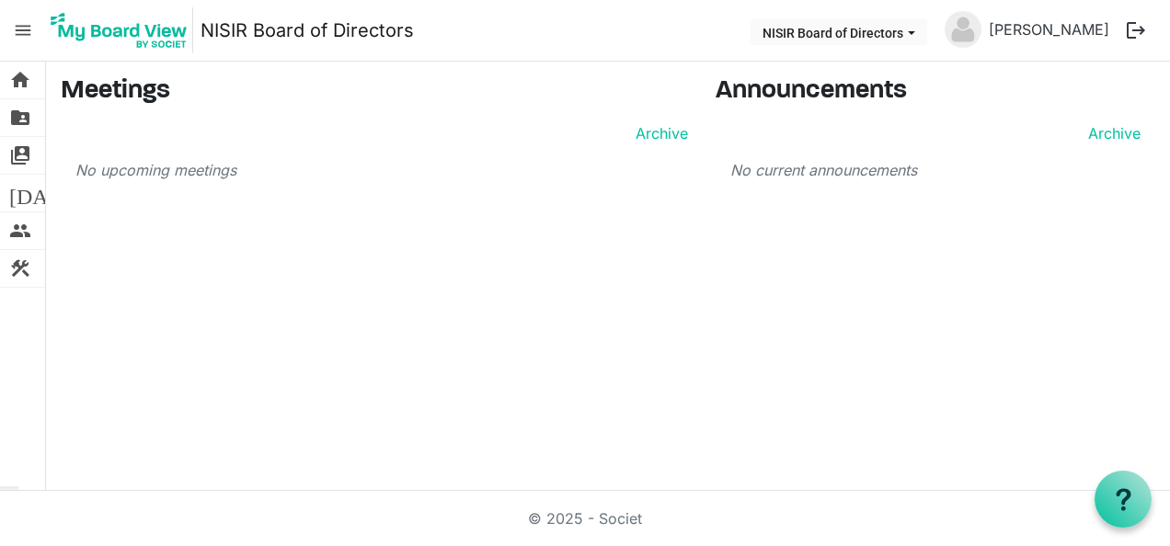
click at [258, 33] on link "NISIR Board of Directors" at bounding box center [306, 30] width 213 height 37
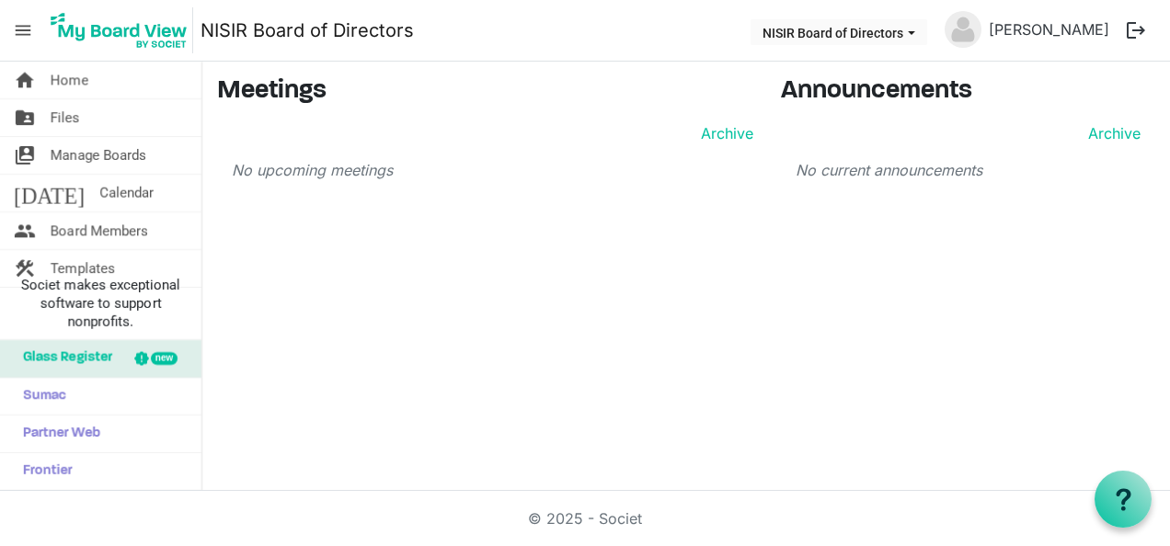
click at [123, 22] on img at bounding box center [119, 30] width 148 height 46
